Goal: Understand site structure: Understand site structure

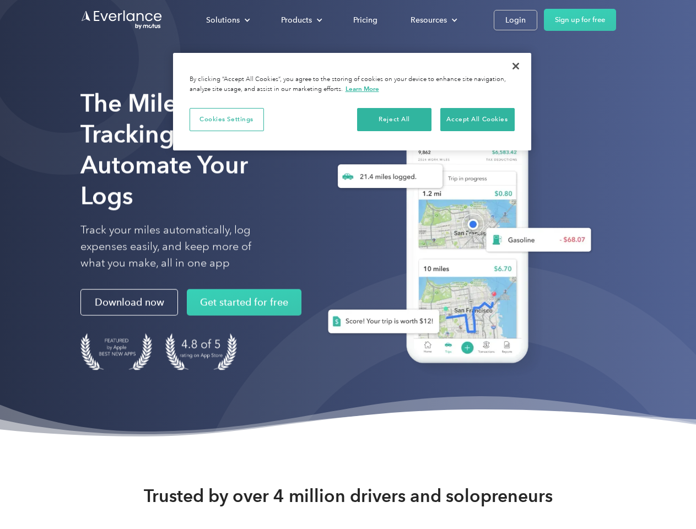
click at [228, 20] on div "Solutions" at bounding box center [223, 20] width 34 height 14
click at [300, 20] on div "Products" at bounding box center [296, 20] width 31 height 14
click at [433, 20] on div "Resources" at bounding box center [428, 20] width 36 height 14
click at [226, 119] on button "Cookies Settings" at bounding box center [227, 119] width 74 height 23
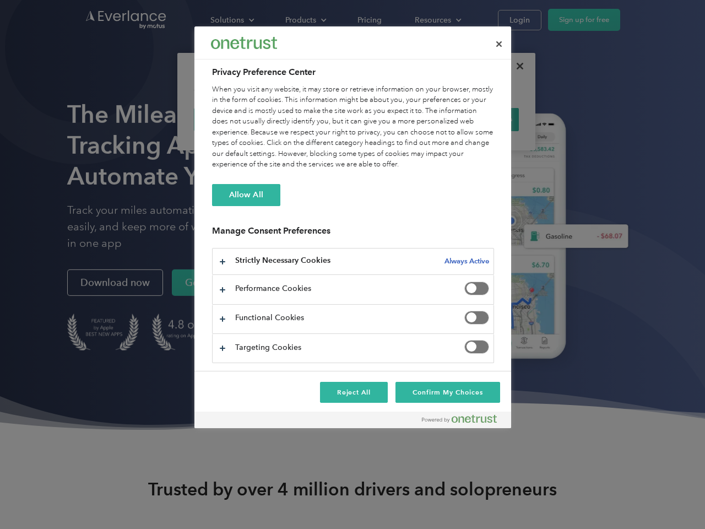
click at [395, 119] on div "When you visit any website, it may store or retrieve information on your browse…" at bounding box center [353, 127] width 282 height 86
click at [477, 119] on div "When you visit any website, it may store or retrieve information on your browse…" at bounding box center [353, 127] width 282 height 86
click at [516, 66] on div at bounding box center [352, 264] width 705 height 529
